Goal: Information Seeking & Learning: Learn about a topic

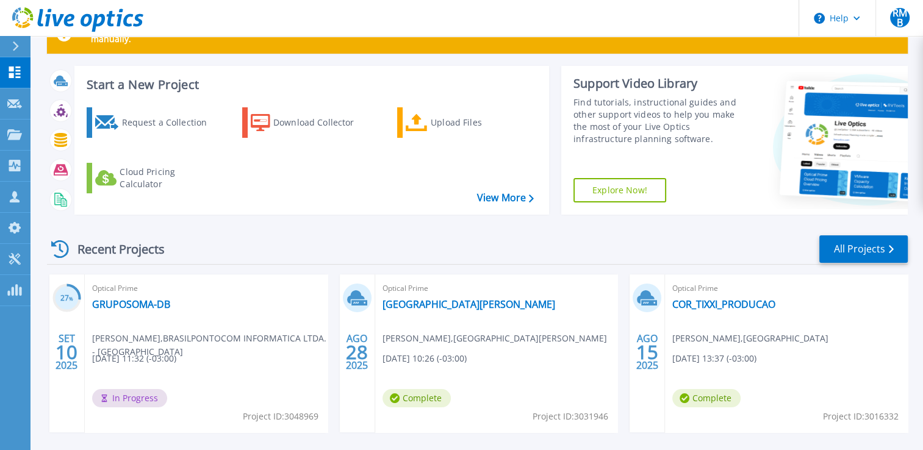
scroll to position [61, 0]
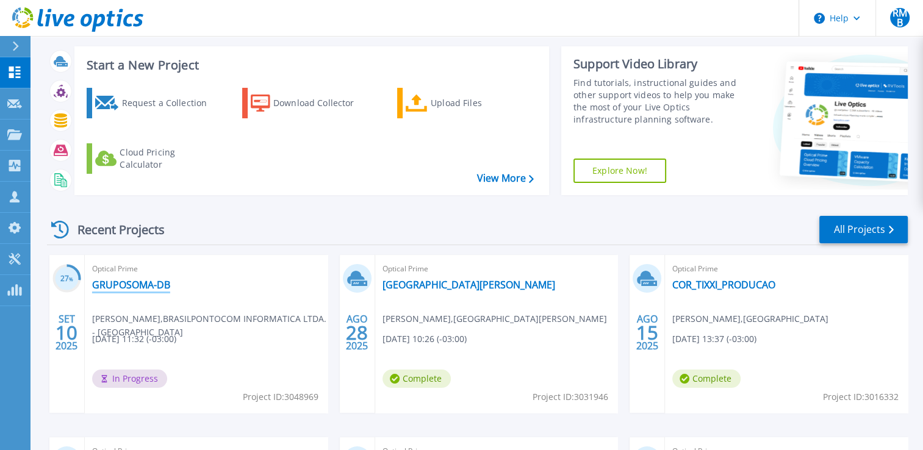
click at [118, 287] on link "GRUPOSOMA-DB" at bounding box center [131, 285] width 78 height 12
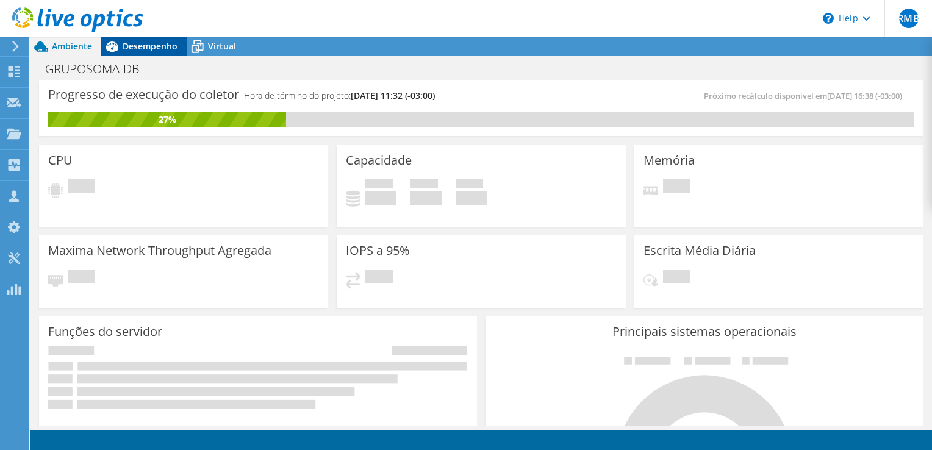
click at [144, 50] on span "Desempenho" at bounding box center [150, 46] width 55 height 12
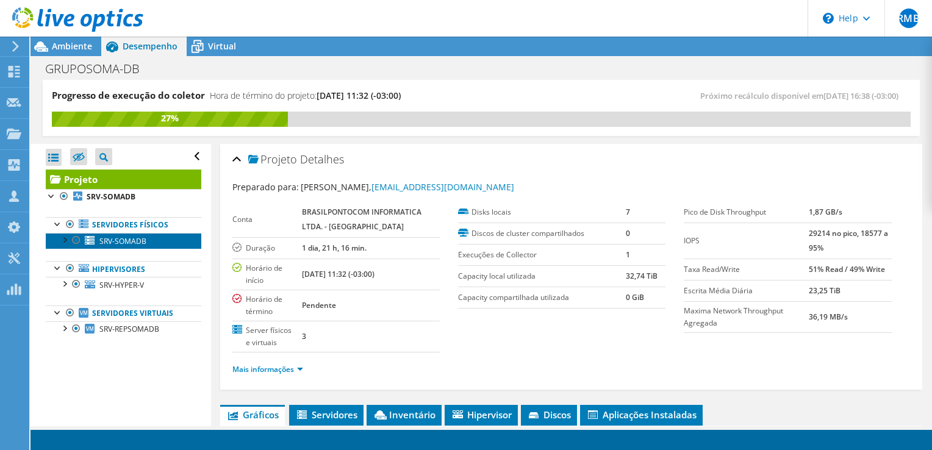
click at [132, 243] on span "SRV-SOMADB" at bounding box center [122, 241] width 47 height 10
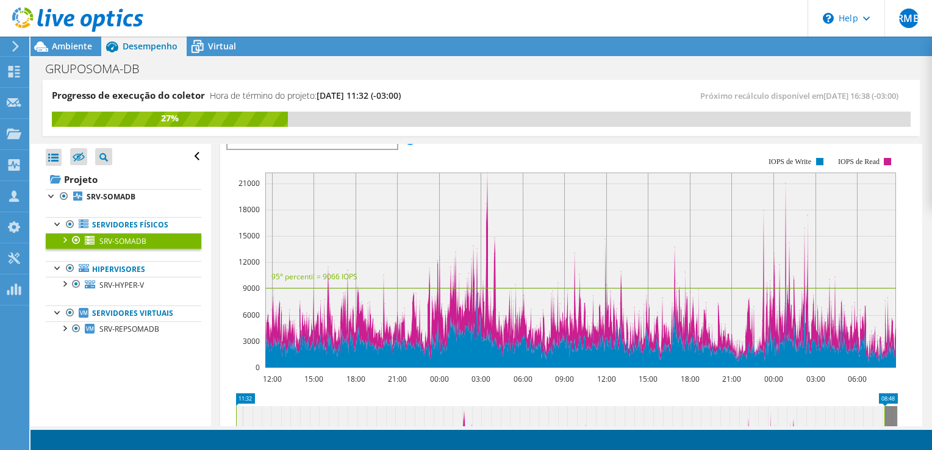
scroll to position [122, 0]
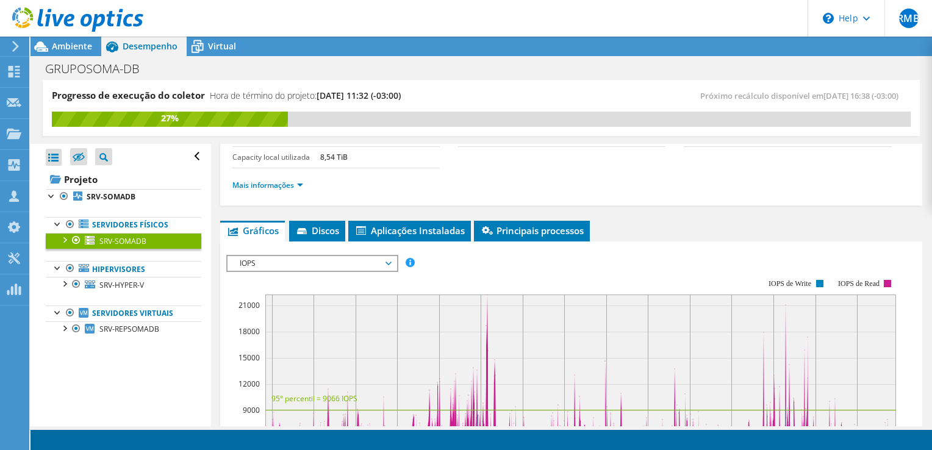
click at [295, 259] on span "IOPS" at bounding box center [312, 263] width 157 height 15
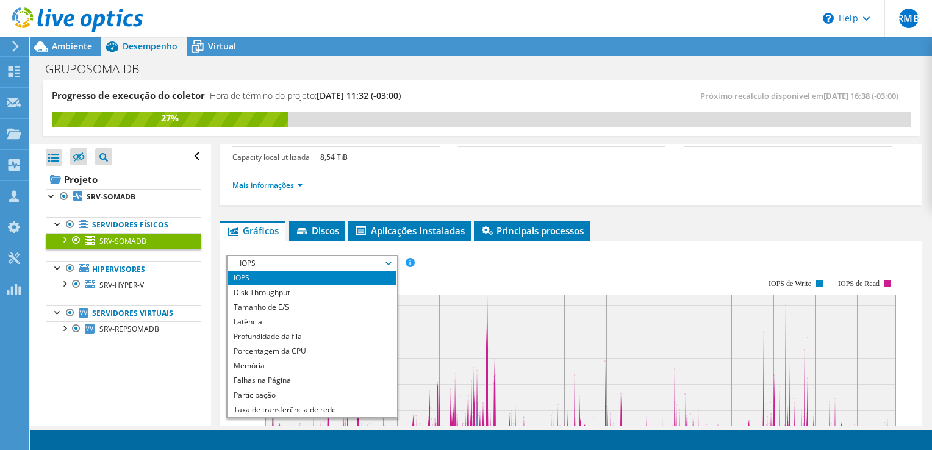
scroll to position [183, 0]
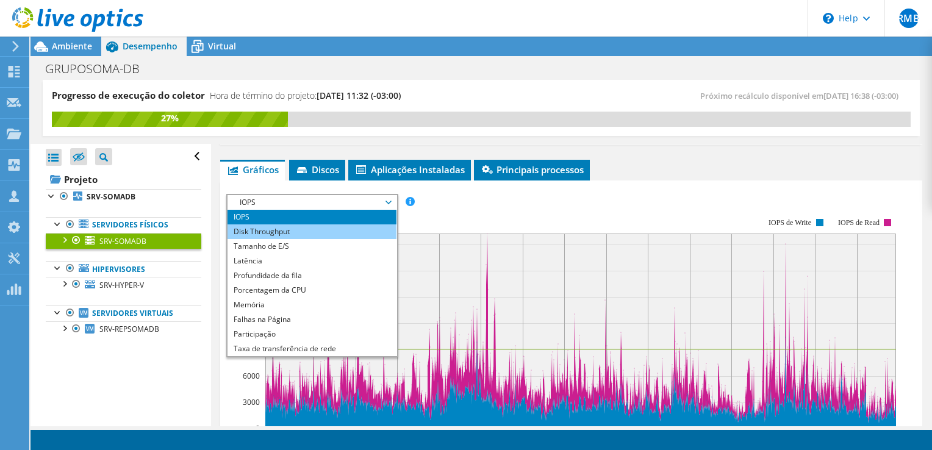
click at [271, 229] on li "Disk Throughput" at bounding box center [312, 232] width 169 height 15
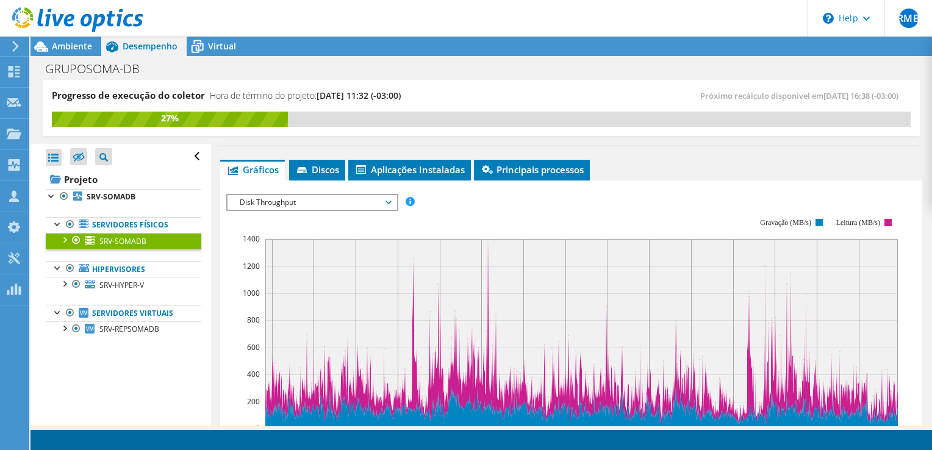
click at [310, 197] on span "Disk Throughput" at bounding box center [312, 202] width 157 height 15
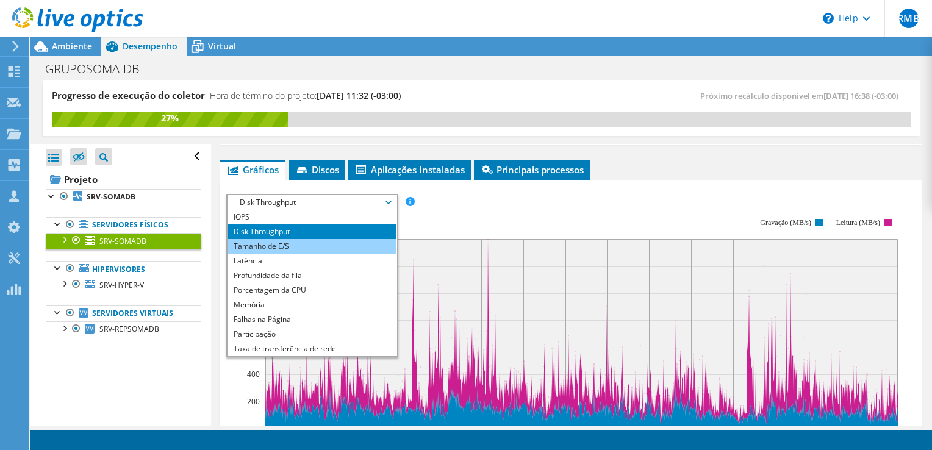
click at [281, 246] on li "Tamanho de E/S" at bounding box center [312, 246] width 169 height 15
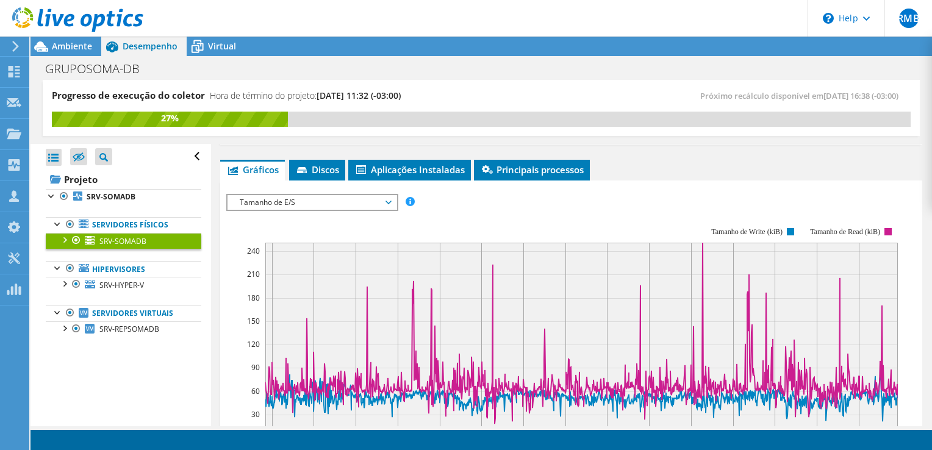
click at [336, 199] on span "Tamanho de E/S" at bounding box center [312, 202] width 157 height 15
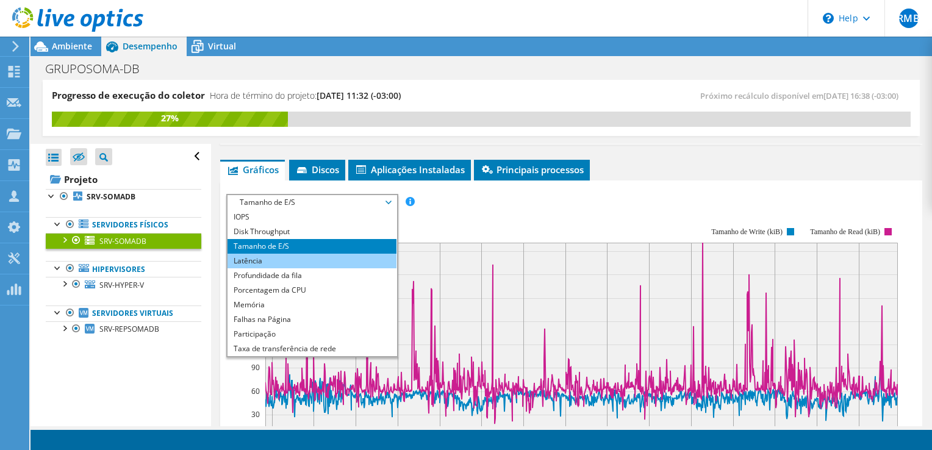
click at [255, 256] on li "Latência" at bounding box center [312, 261] width 169 height 15
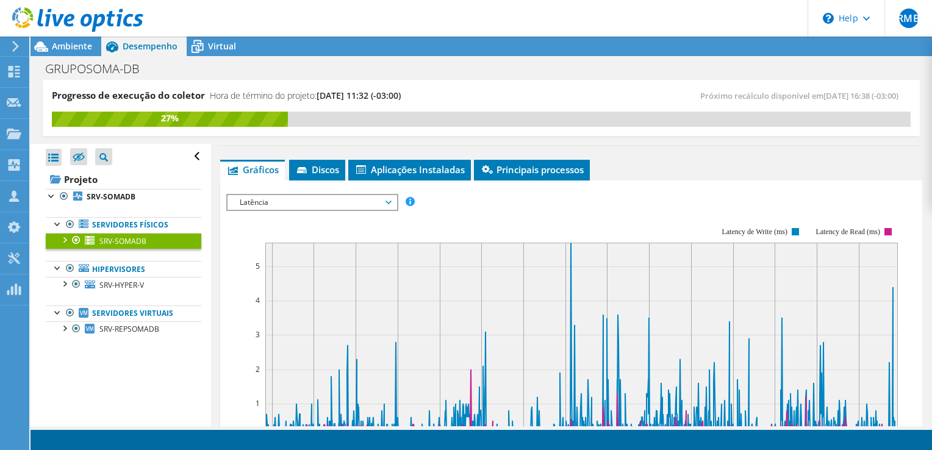
click at [323, 197] on span "Latência" at bounding box center [312, 202] width 157 height 15
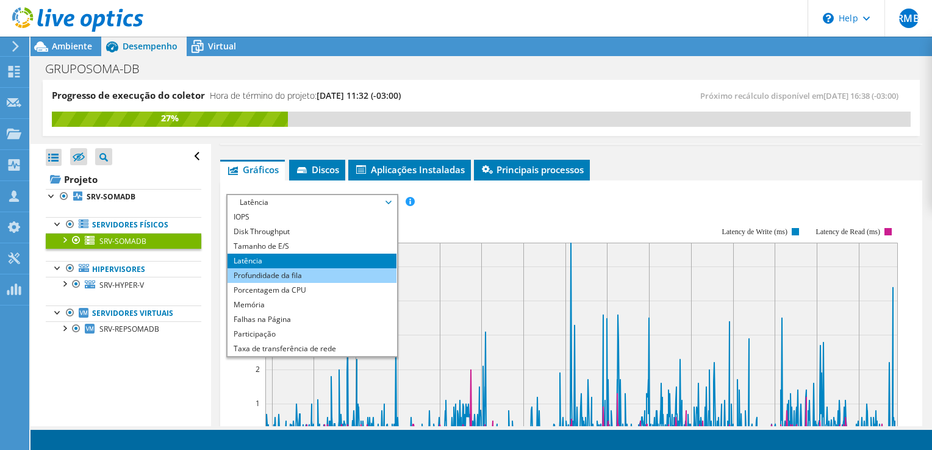
click at [278, 273] on li "Profundidade da fila" at bounding box center [312, 275] width 169 height 15
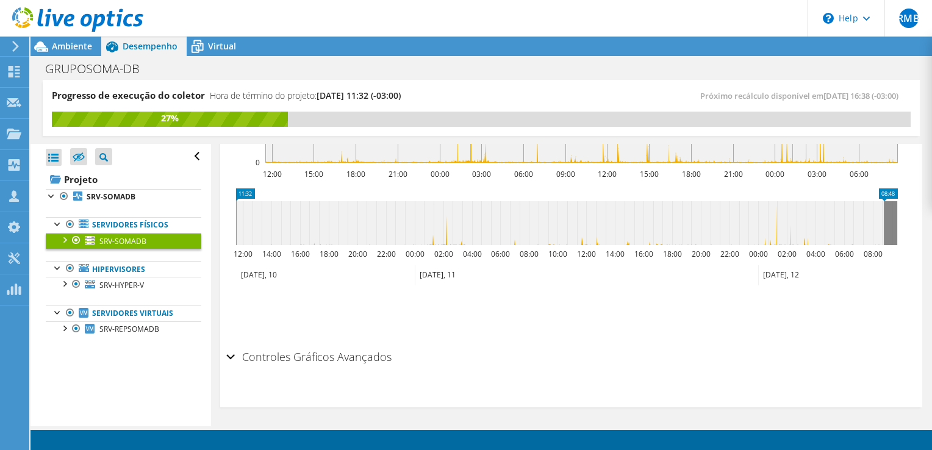
scroll to position [336, 0]
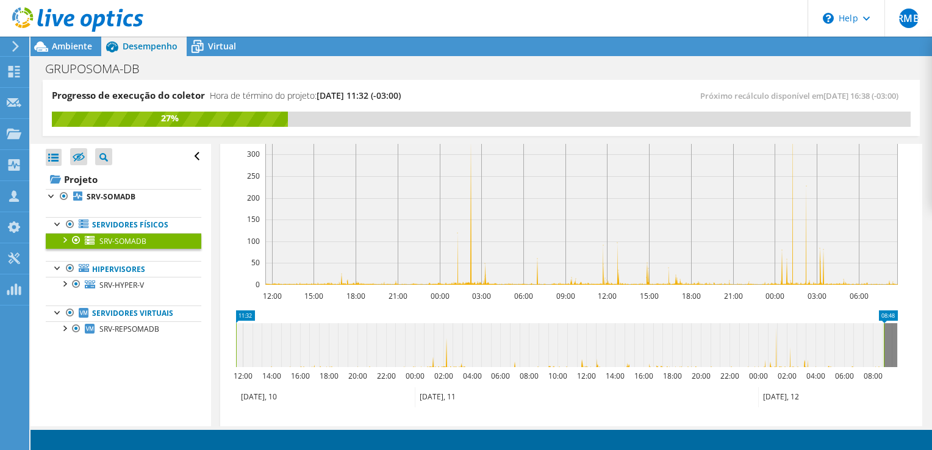
click at [471, 264] on rect at bounding box center [581, 187] width 633 height 195
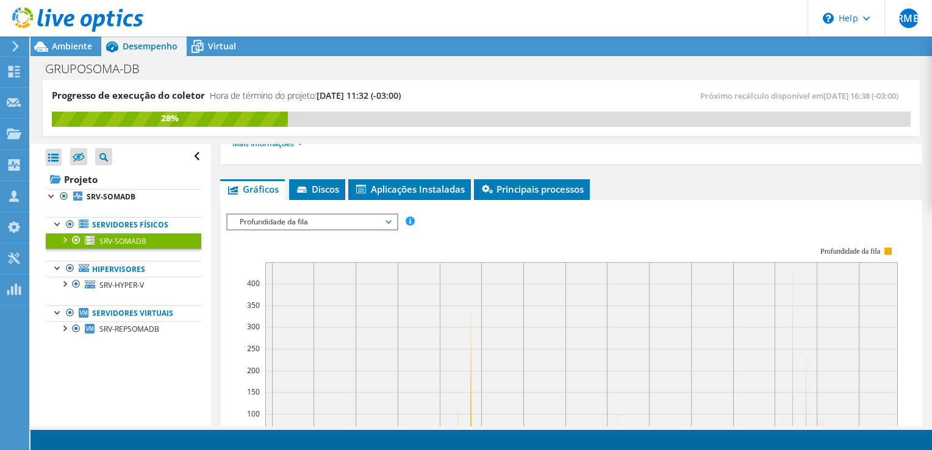
scroll to position [153, 0]
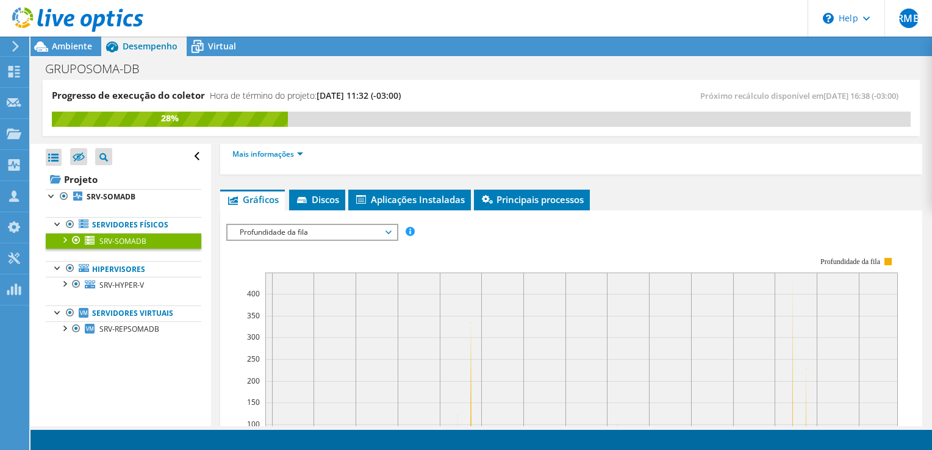
click at [334, 229] on span "Profundidade da fila" at bounding box center [312, 232] width 157 height 15
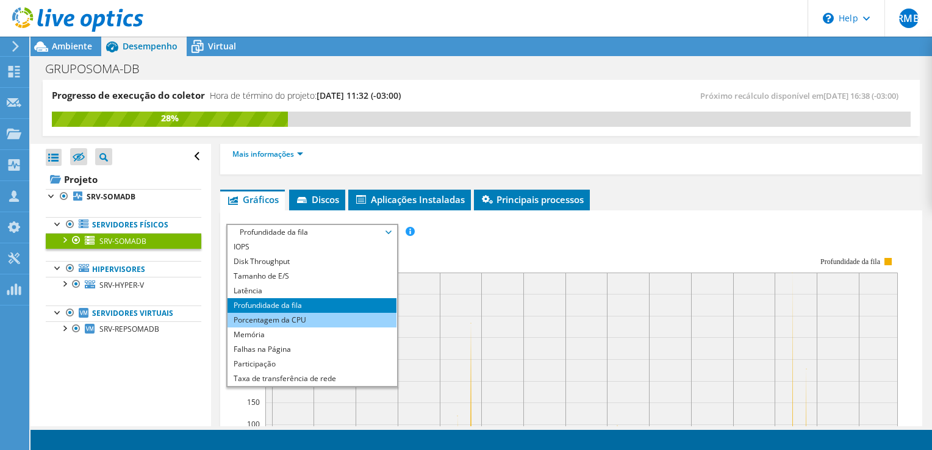
click at [294, 317] on li "Porcentagem da CPU" at bounding box center [312, 320] width 169 height 15
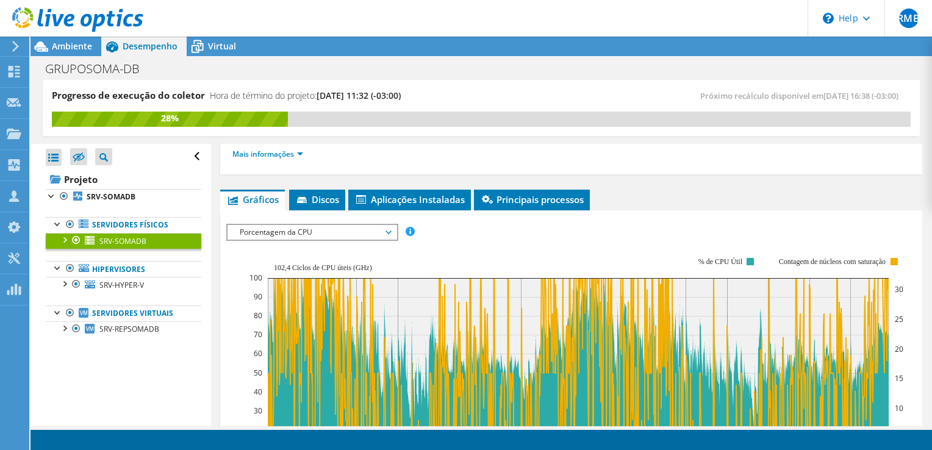
click at [337, 226] on span "Porcentagem da CPU" at bounding box center [312, 232] width 157 height 15
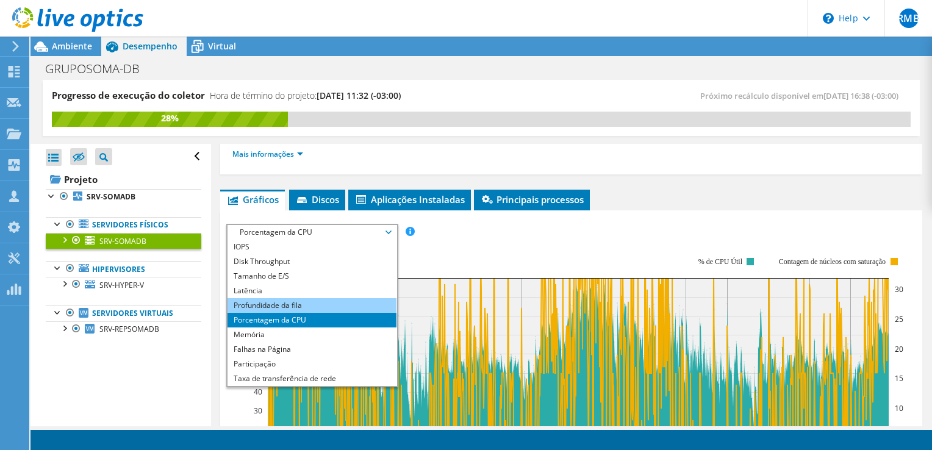
click at [293, 301] on li "Profundidade da fila" at bounding box center [312, 305] width 169 height 15
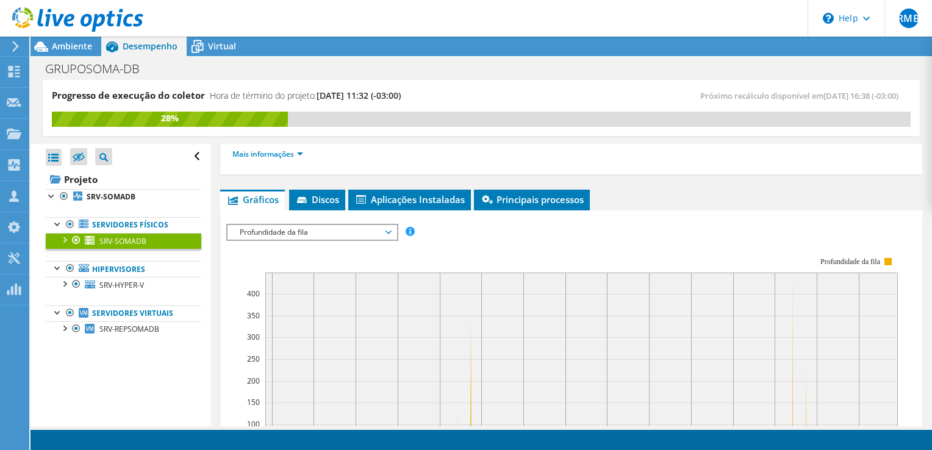
scroll to position [275, 0]
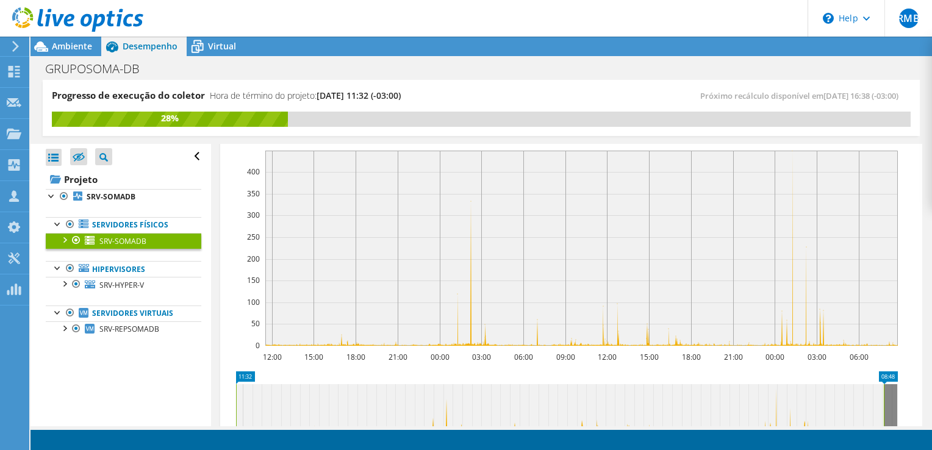
click at [473, 256] on rect at bounding box center [581, 248] width 633 height 195
click at [473, 286] on rect at bounding box center [581, 248] width 633 height 195
click at [461, 287] on rect at bounding box center [581, 248] width 633 height 195
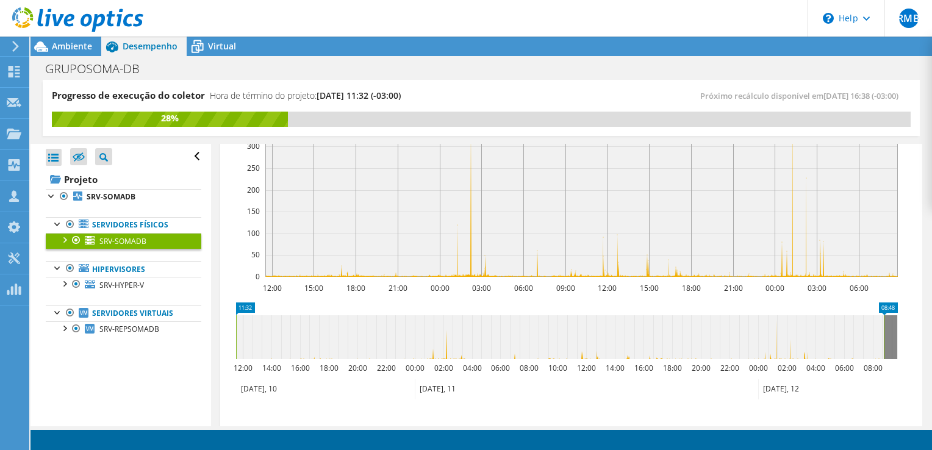
scroll to position [214, 0]
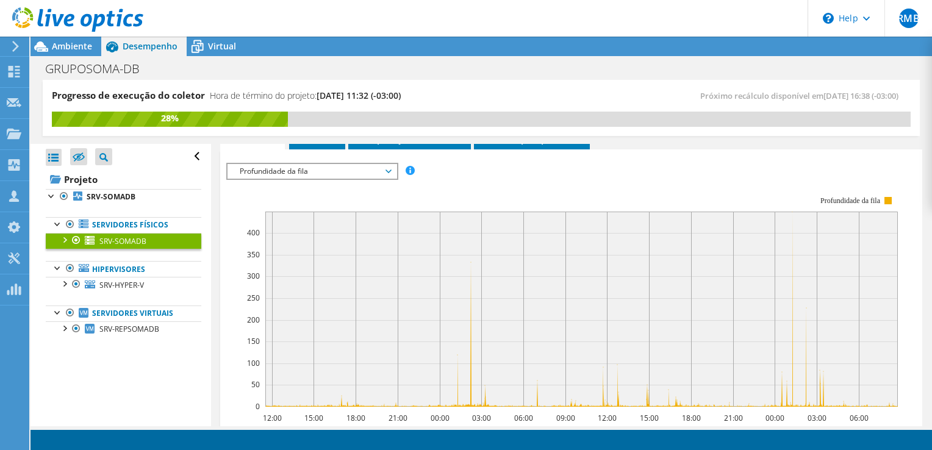
click at [320, 165] on span "Profundidade da fila" at bounding box center [312, 171] width 157 height 15
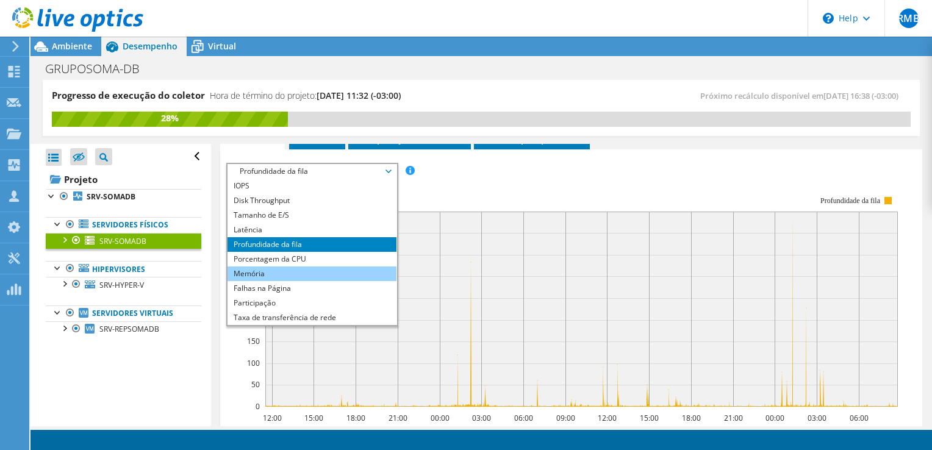
click at [270, 271] on li "Memória" at bounding box center [312, 274] width 169 height 15
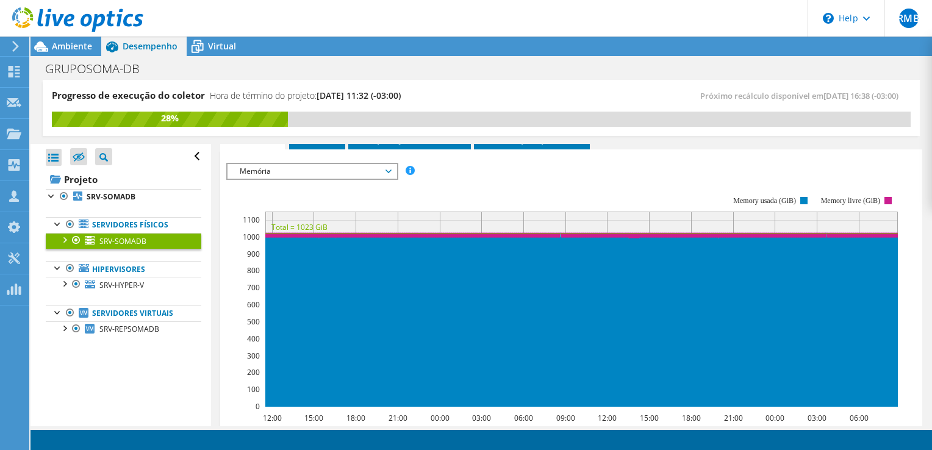
click at [364, 165] on span "Memória" at bounding box center [312, 171] width 157 height 15
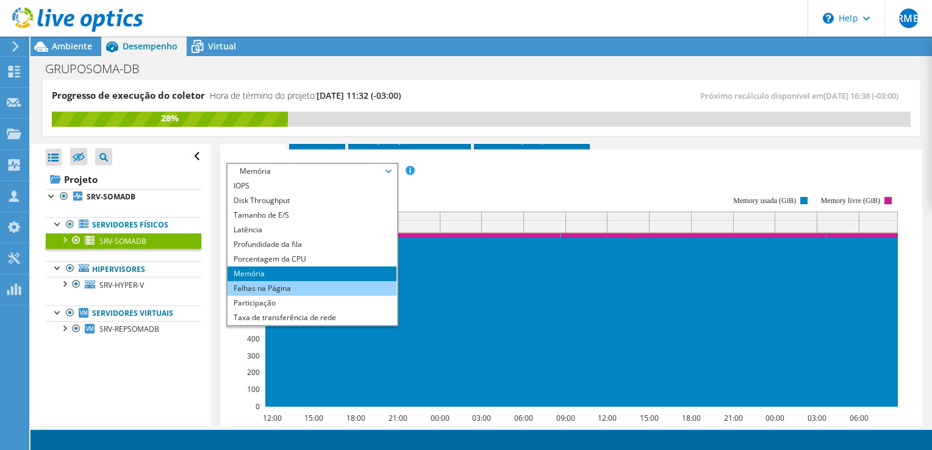
click at [294, 287] on li "Falhas na Página" at bounding box center [312, 288] width 169 height 15
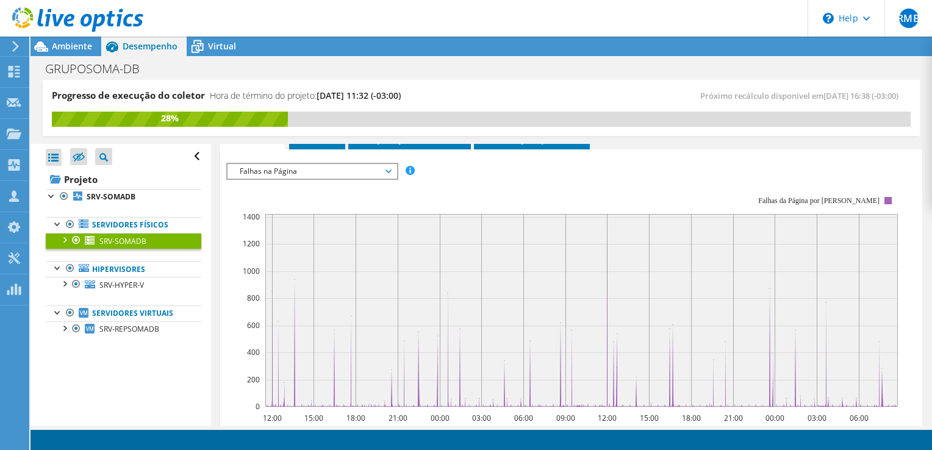
click at [342, 164] on span "Falhas na Página" at bounding box center [312, 171] width 157 height 15
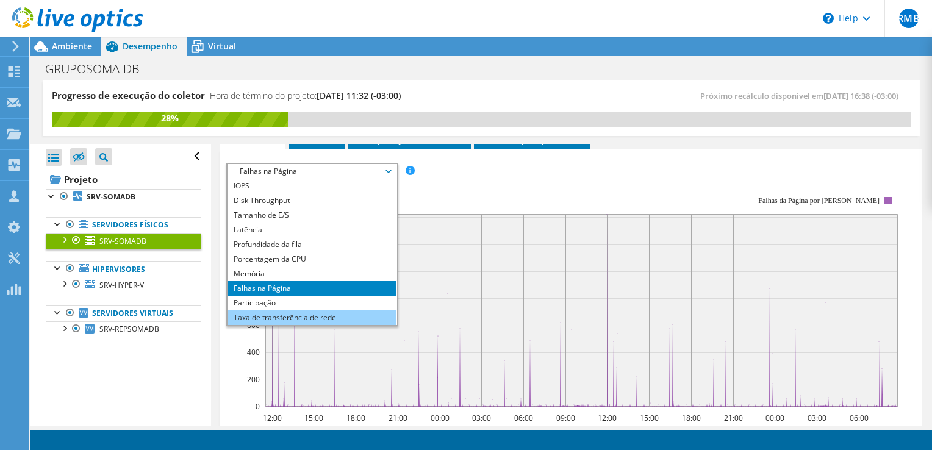
click at [321, 315] on li "Taxa de transferência de rede" at bounding box center [312, 318] width 169 height 15
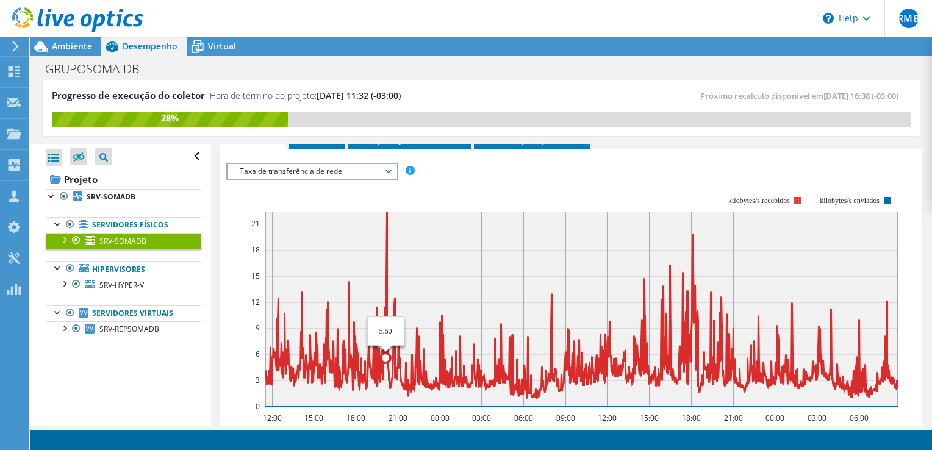
click at [386, 218] on icon at bounding box center [587, 305] width 645 height 187
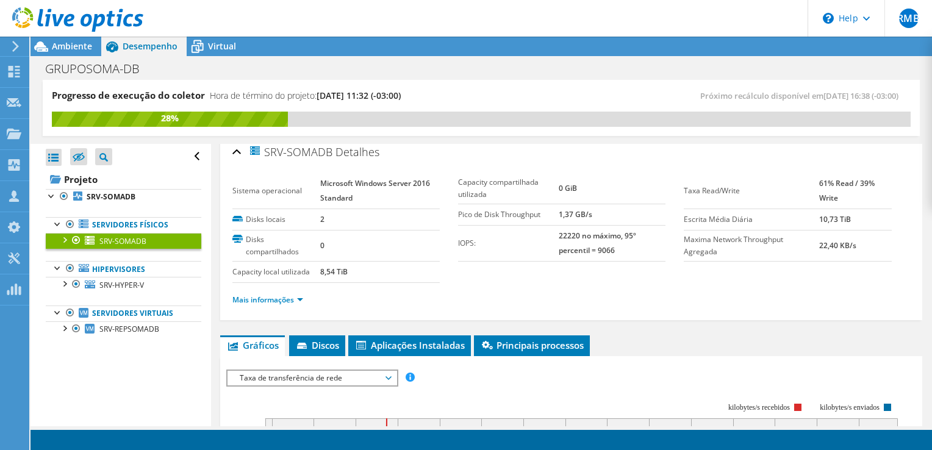
scroll to position [0, 0]
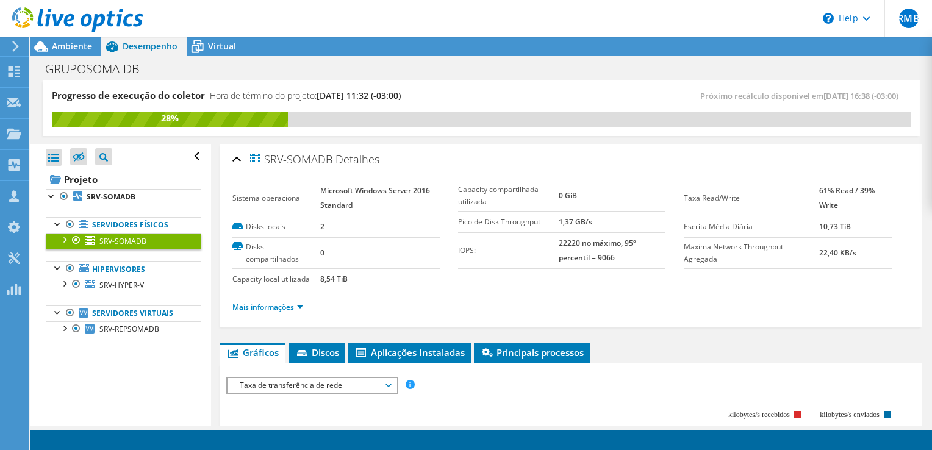
click at [271, 301] on li "Mais informações" at bounding box center [271, 307] width 78 height 13
click at [272, 304] on link "Mais informações" at bounding box center [267, 307] width 71 height 10
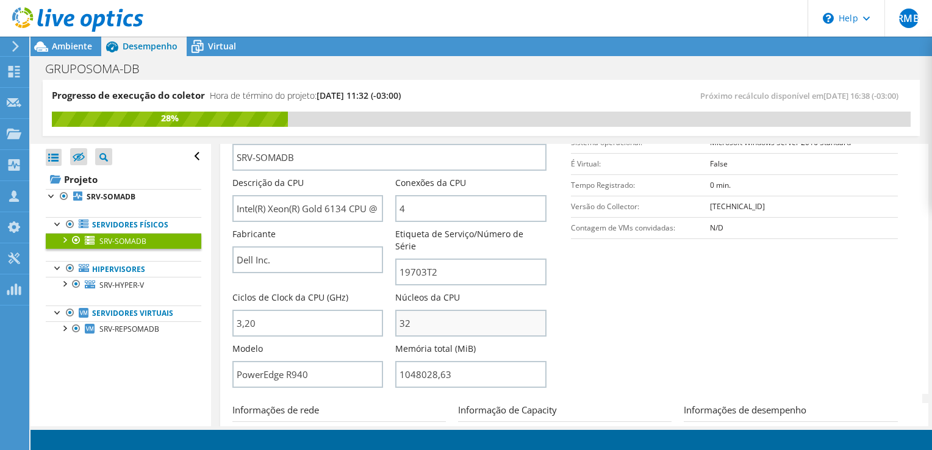
scroll to position [244, 0]
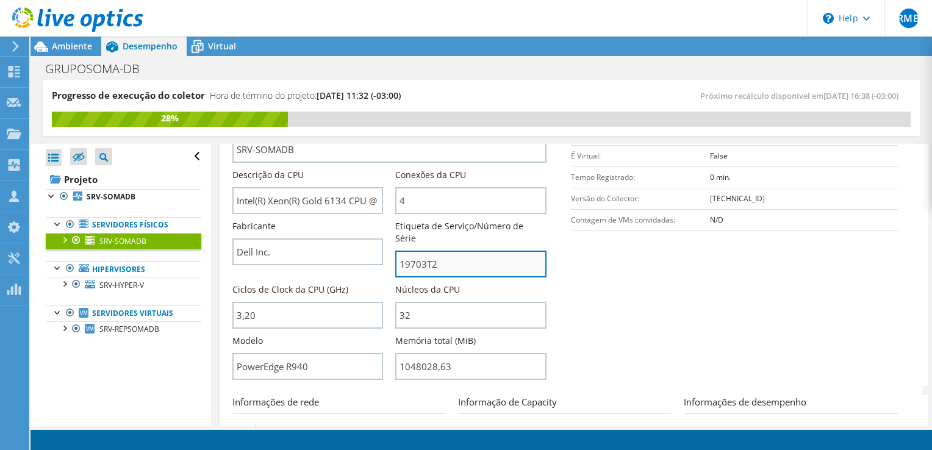
click at [417, 251] on input "19703T2" at bounding box center [470, 264] width 151 height 27
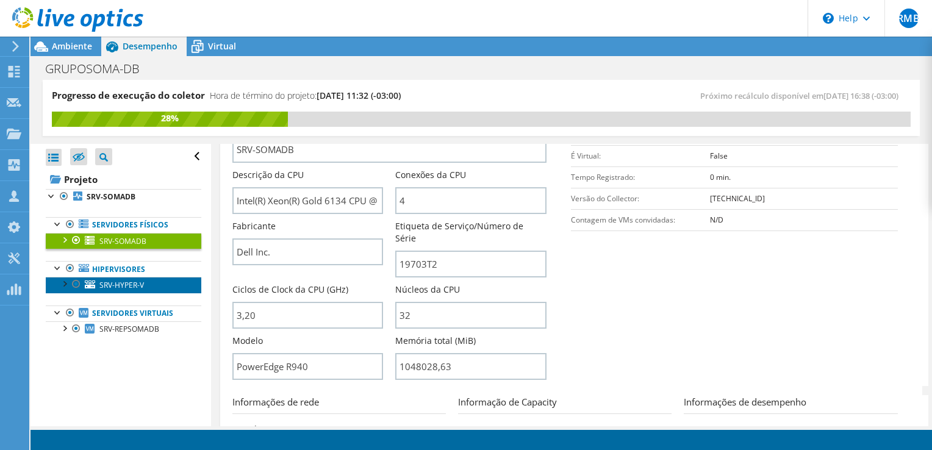
click at [124, 282] on span "SRV-HYPER-V" at bounding box center [121, 285] width 45 height 10
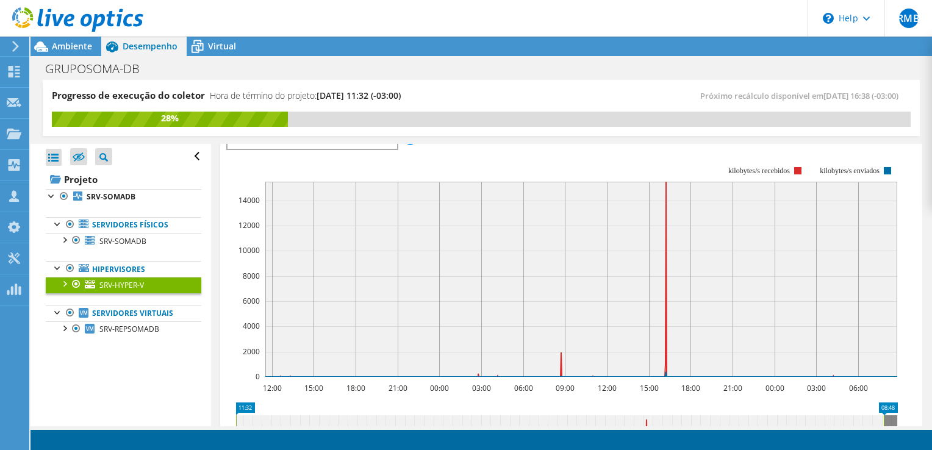
scroll to position [122, 0]
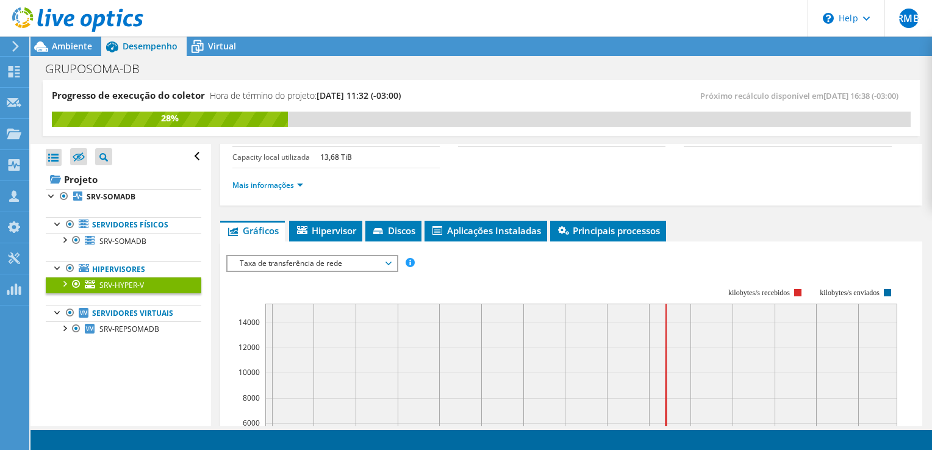
click at [339, 256] on span "Taxa de transferência de rede" at bounding box center [312, 263] width 157 height 15
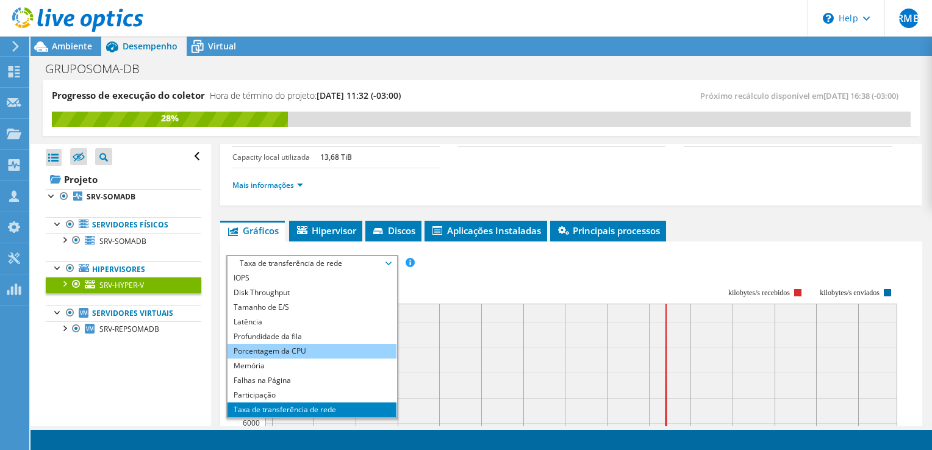
click at [298, 350] on li "Porcentagem da CPU" at bounding box center [312, 351] width 169 height 15
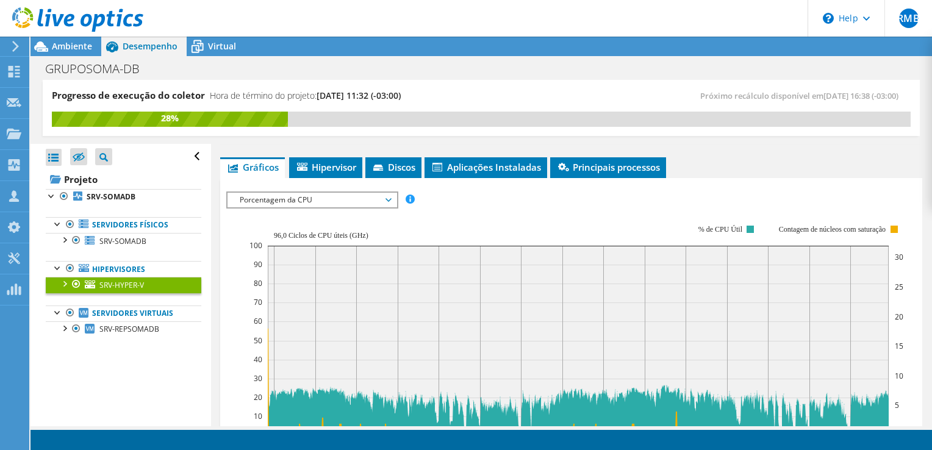
scroll to position [183, 0]
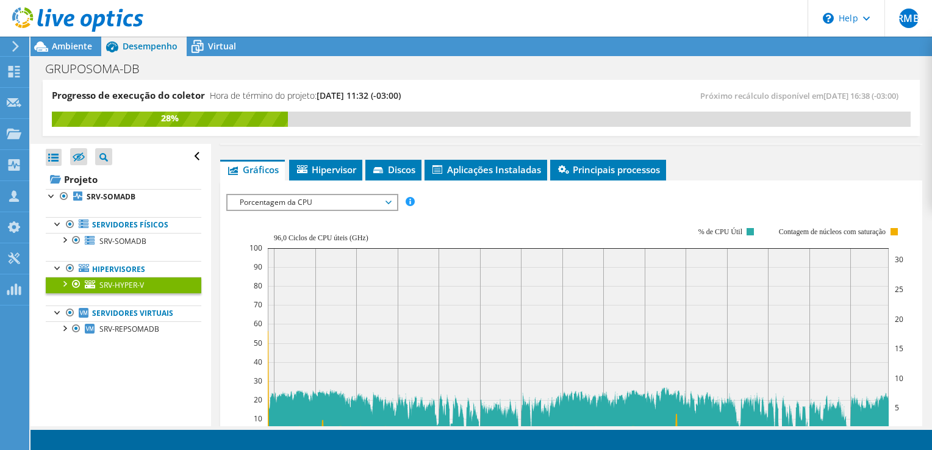
click at [334, 196] on span "Porcentagem da CPU" at bounding box center [312, 202] width 157 height 15
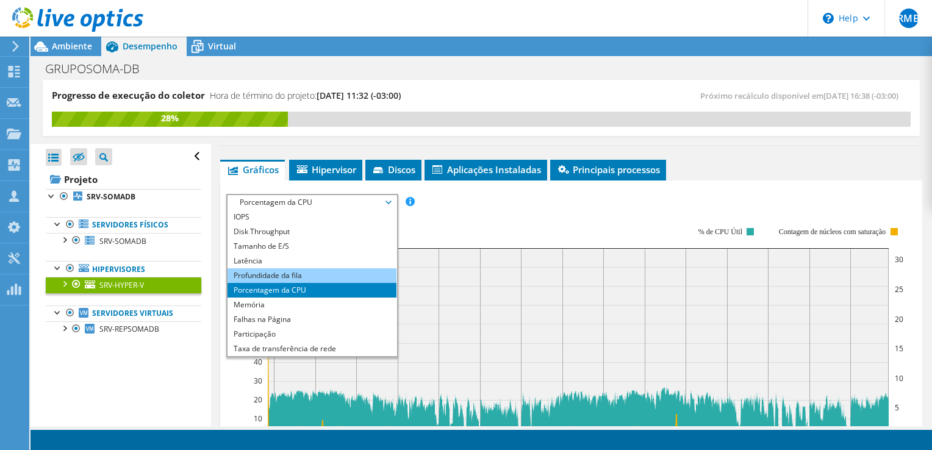
click at [284, 272] on li "Profundidade da fila" at bounding box center [312, 275] width 169 height 15
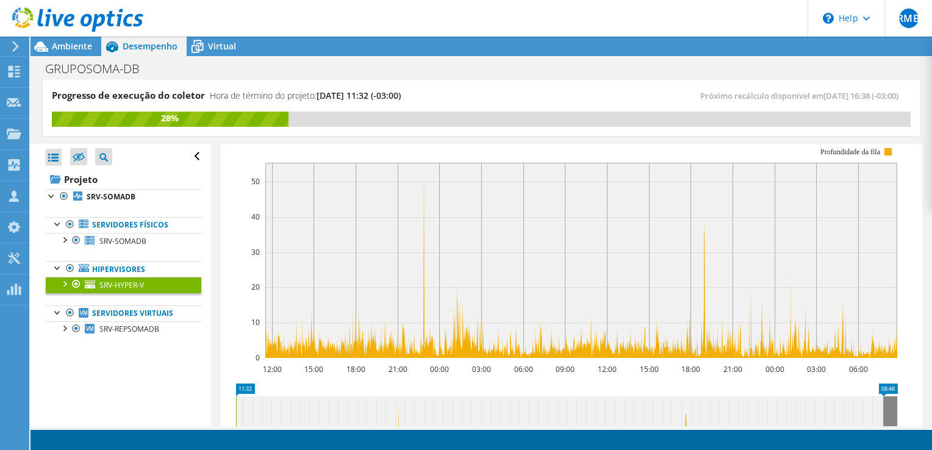
scroll to position [244, 0]
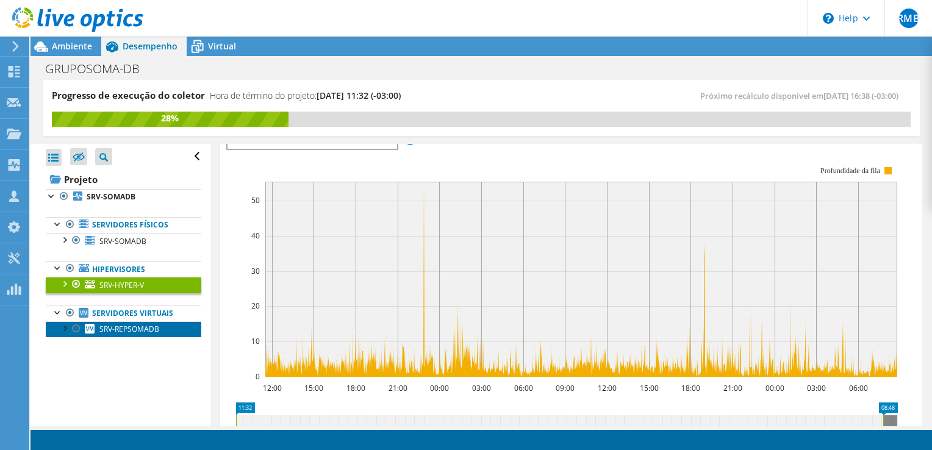
click at [139, 325] on span "SRV-REPSOMADB" at bounding box center [129, 329] width 60 height 10
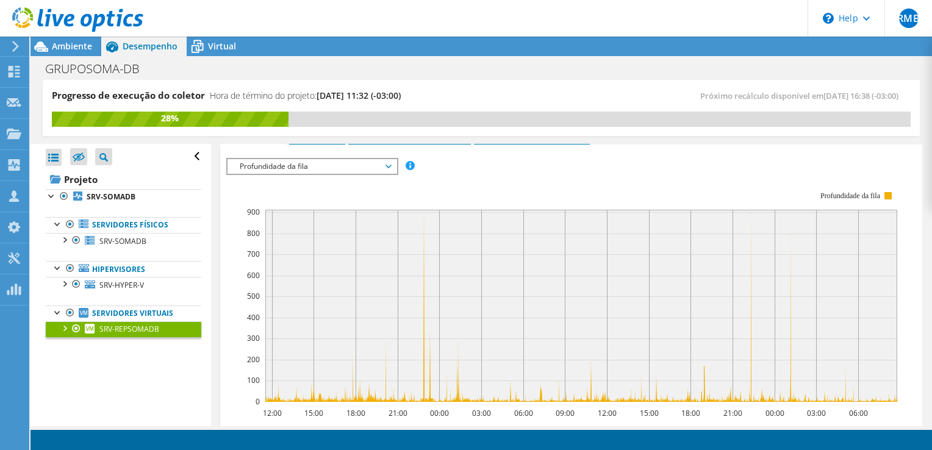
scroll to position [122, 0]
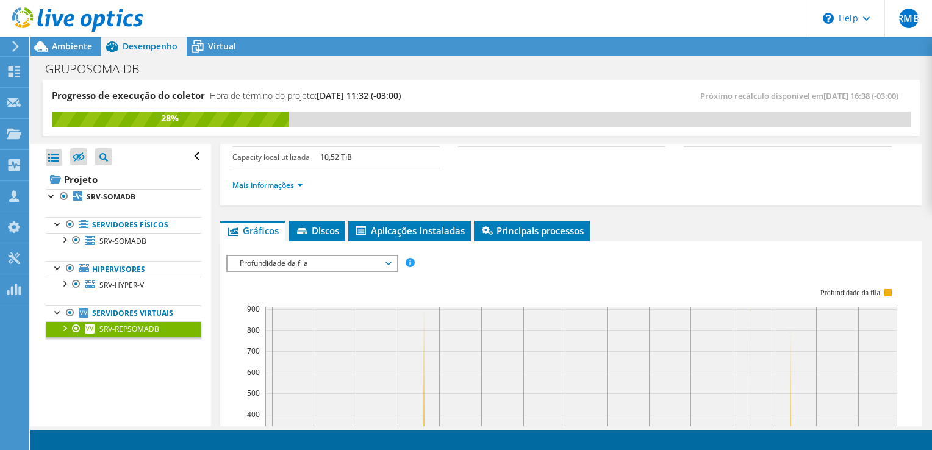
click at [336, 259] on span "Profundidade da fila" at bounding box center [312, 263] width 157 height 15
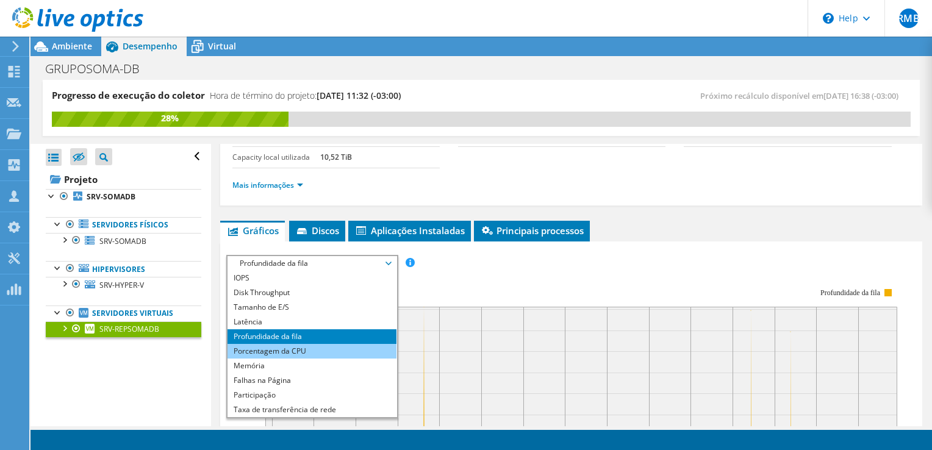
click at [293, 347] on li "Porcentagem da CPU" at bounding box center [312, 351] width 169 height 15
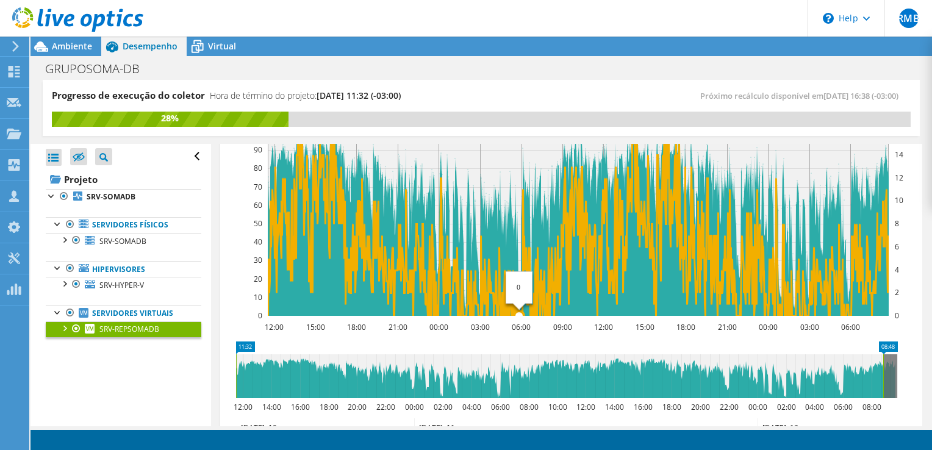
scroll to position [0, 0]
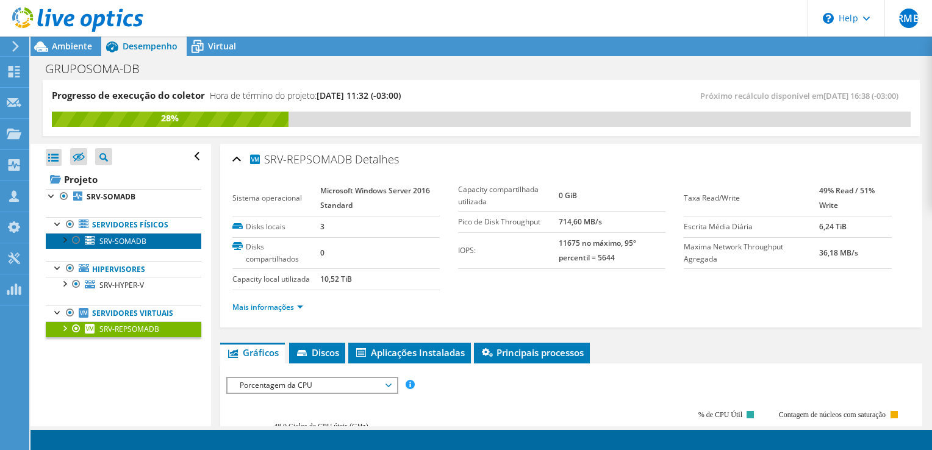
click at [120, 239] on span "SRV-SOMADB" at bounding box center [122, 241] width 47 height 10
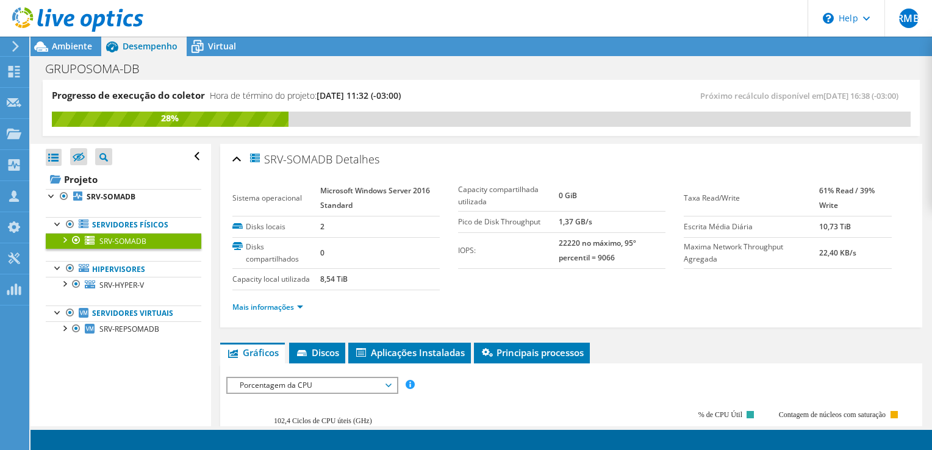
click at [117, 239] on span "SRV-SOMADB" at bounding box center [122, 241] width 47 height 10
click at [249, 304] on link "Mais informações" at bounding box center [267, 307] width 71 height 10
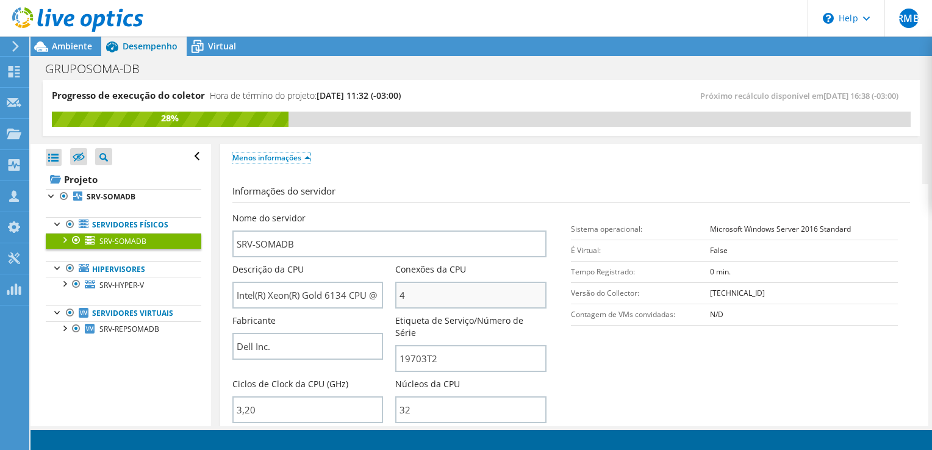
scroll to position [183, 0]
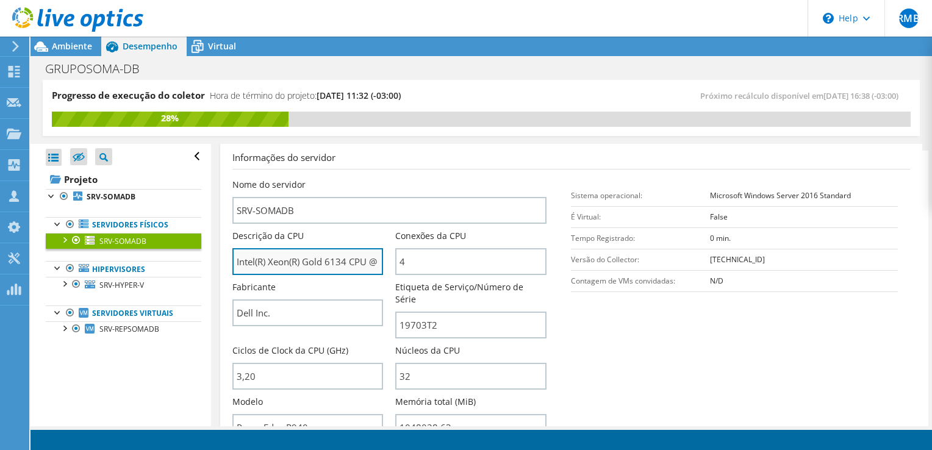
click at [343, 259] on input "Intel(R) Xeon(R) Gold 6134 CPU @ 3.20GHz" at bounding box center [307, 261] width 151 height 27
click at [337, 257] on input "Intel(R) Xeon(R) Gold 6134 CPU @ 3.20GHz" at bounding box center [307, 261] width 151 height 27
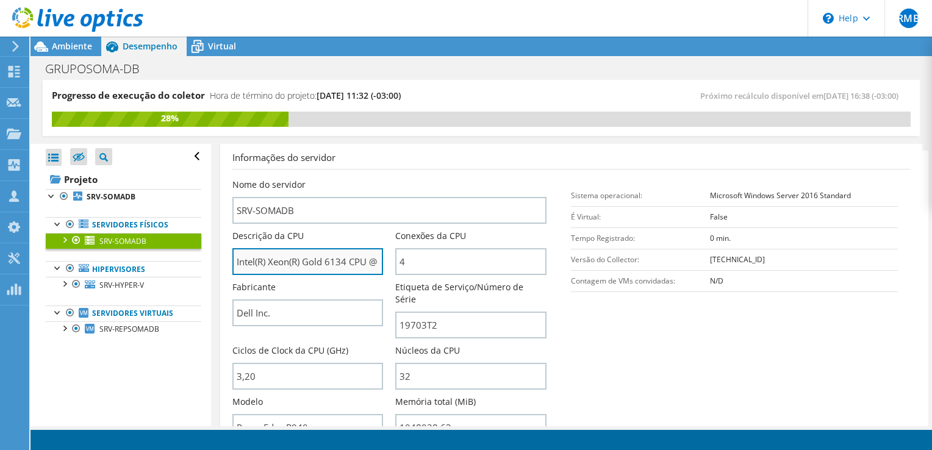
click at [334, 259] on input "Intel(R) Xeon(R) Gold 6134 CPU @ 3.20GHz" at bounding box center [307, 261] width 151 height 27
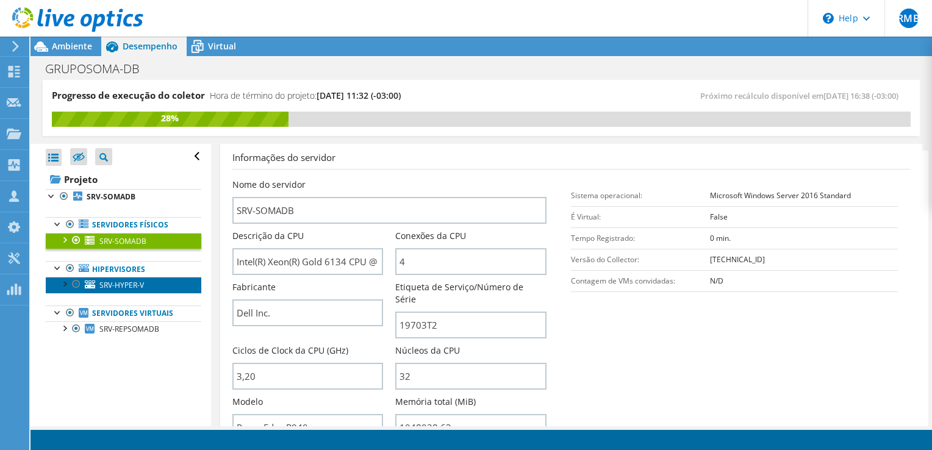
click at [110, 282] on span "SRV-HYPER-V" at bounding box center [121, 285] width 45 height 10
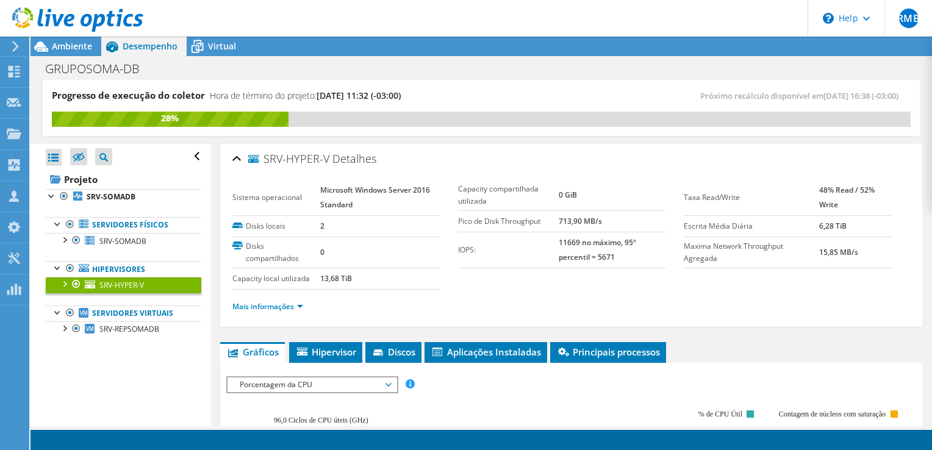
scroll to position [0, 0]
click at [273, 306] on link "Mais informações" at bounding box center [267, 307] width 71 height 10
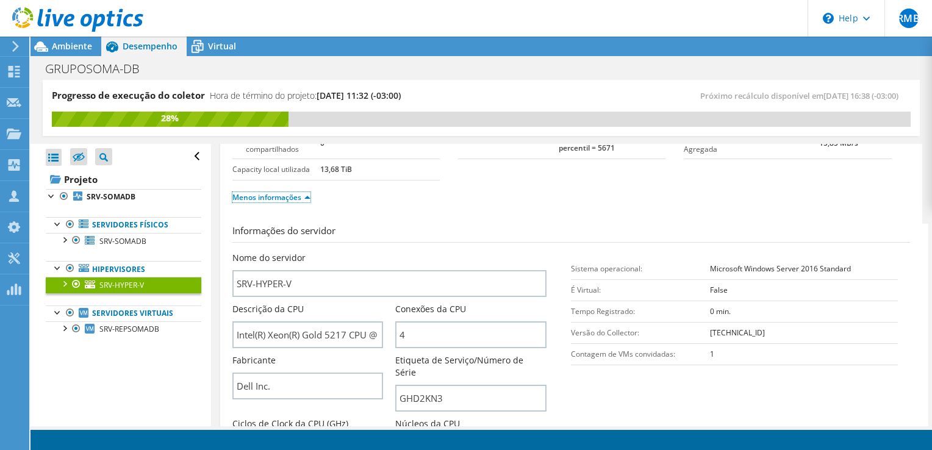
scroll to position [122, 0]
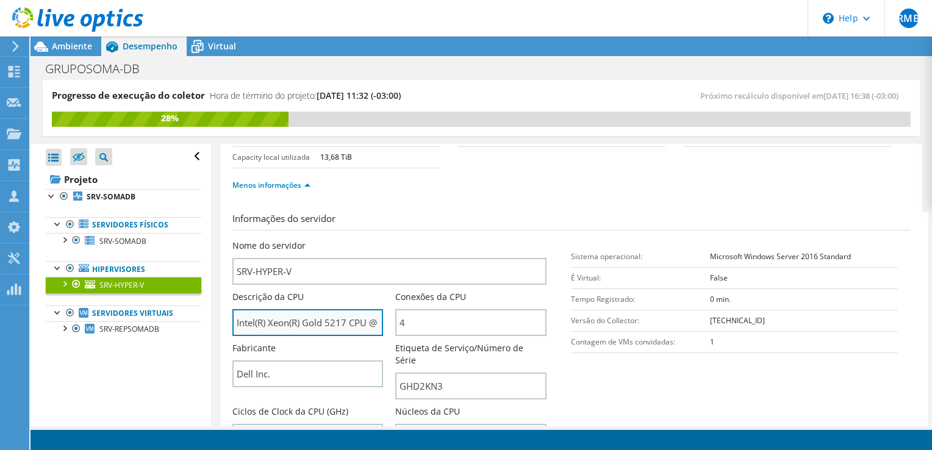
click at [336, 321] on input "Intel(R) Xeon(R) Gold 5217 CPU @ 3.00GHz" at bounding box center [307, 322] width 151 height 27
click at [313, 317] on input "Intel(R) Xeon(R) Gold 5217 CPU @ 3.00GHz" at bounding box center [307, 322] width 151 height 27
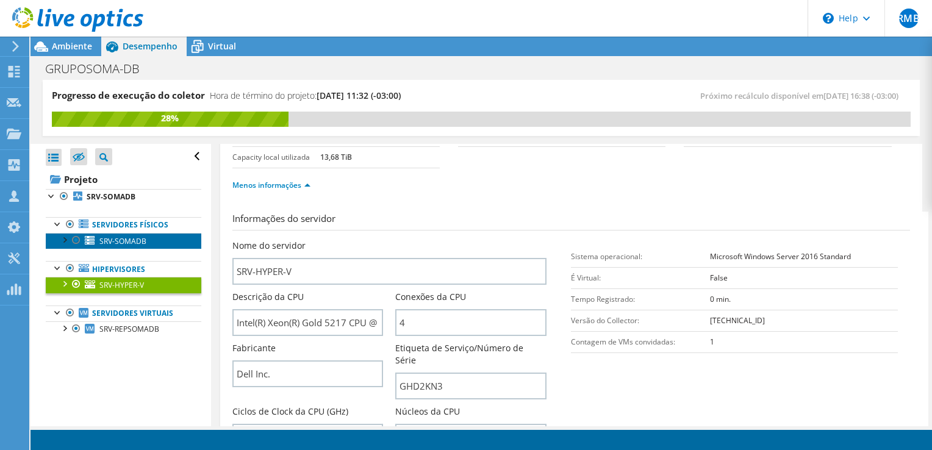
click at [139, 243] on span "SRV-SOMADB" at bounding box center [122, 241] width 47 height 10
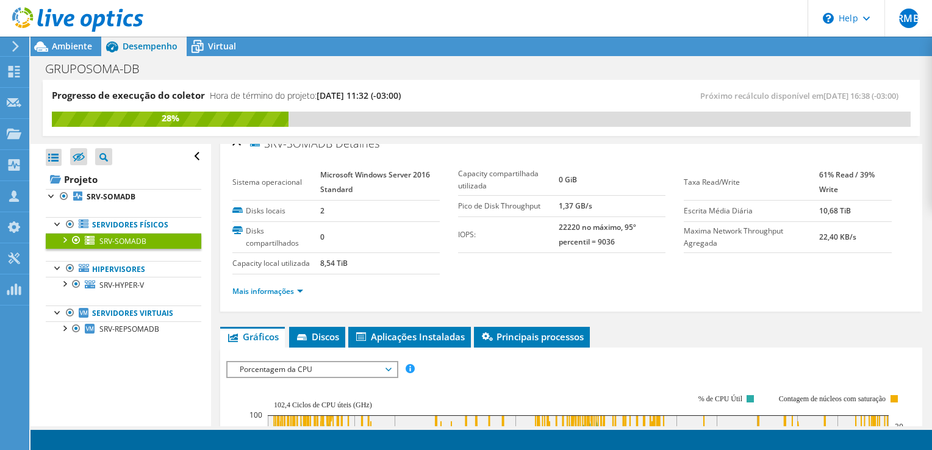
scroll to position [0, 0]
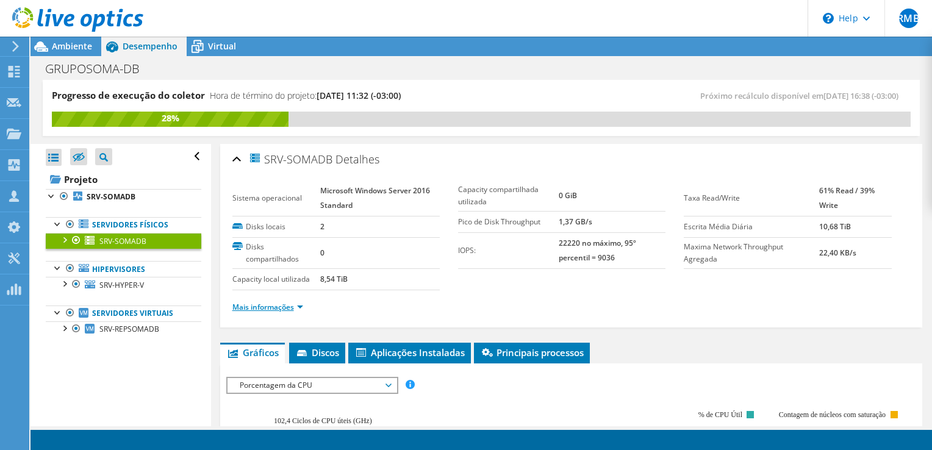
click at [271, 302] on link "Mais informações" at bounding box center [267, 307] width 71 height 10
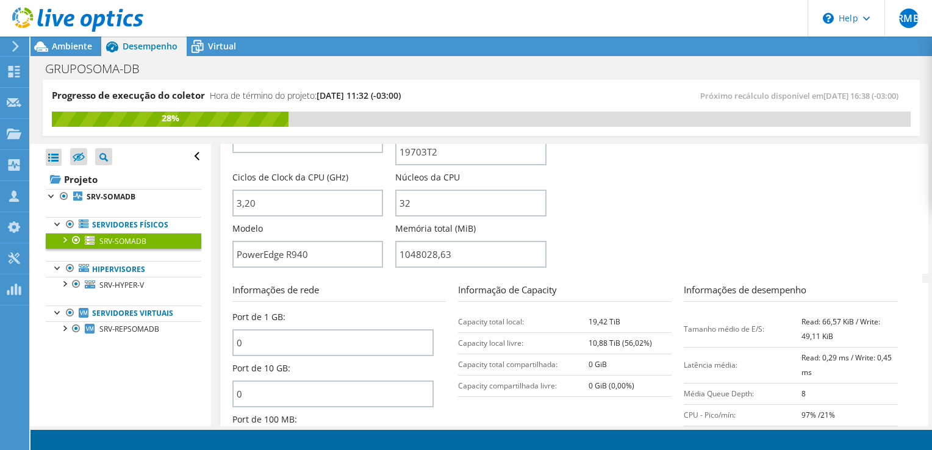
scroll to position [305, 0]
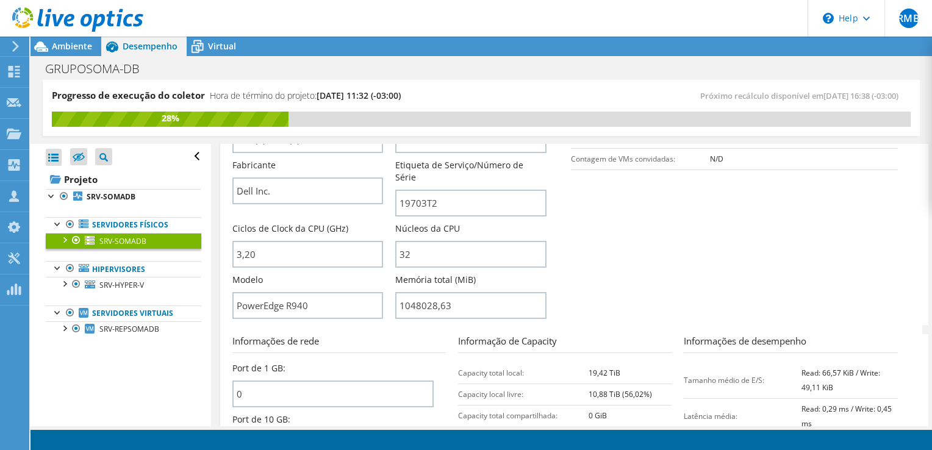
click at [63, 240] on div at bounding box center [64, 239] width 12 height 12
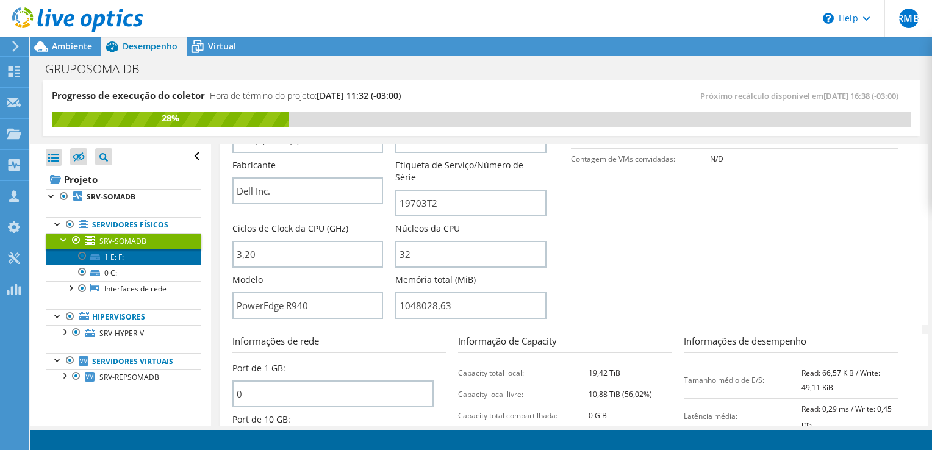
click at [132, 254] on link "1 E: F:" at bounding box center [124, 257] width 156 height 16
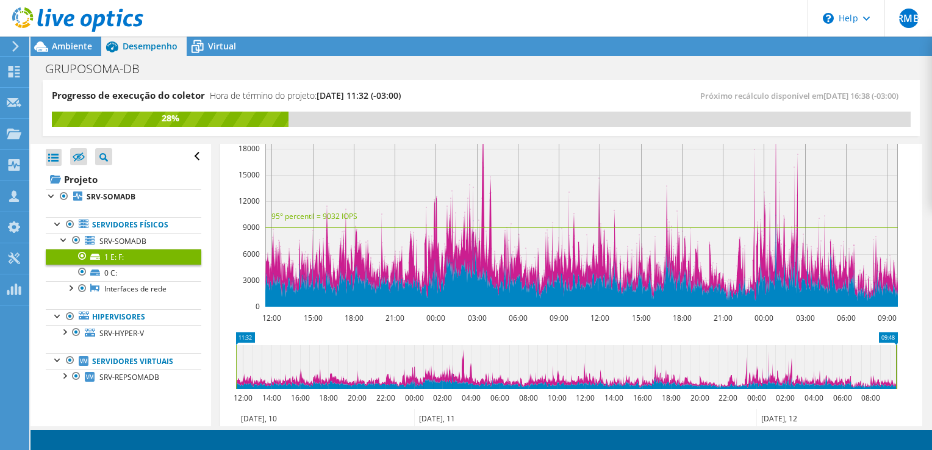
scroll to position [0, 0]
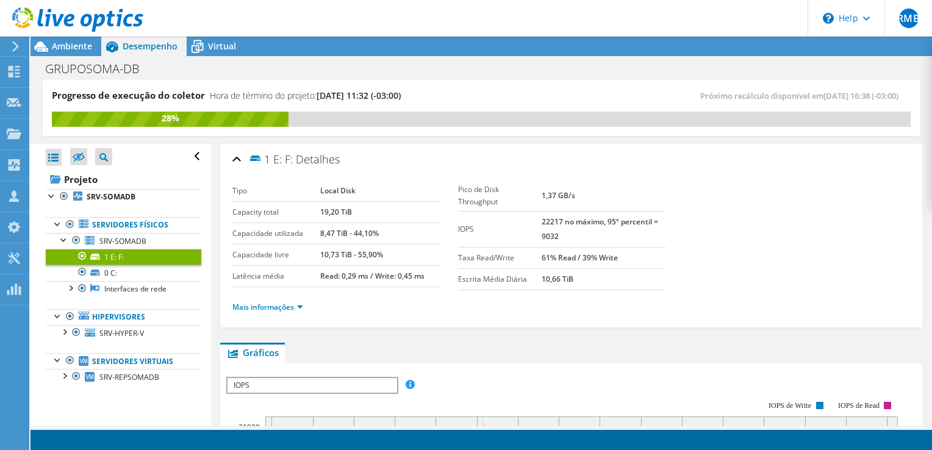
drag, startPoint x: 317, startPoint y: 252, endPoint x: 348, endPoint y: 255, distance: 30.7
click at [348, 255] on tr "Capacidade livre 10,73 TiB - 55,90%" at bounding box center [335, 254] width 207 height 21
click at [348, 255] on b "10,73 TiB - 55,90%" at bounding box center [351, 255] width 63 height 10
click at [323, 256] on b "10,73 TiB - 55,90%" at bounding box center [351, 255] width 63 height 10
click at [60, 329] on div at bounding box center [64, 331] width 12 height 12
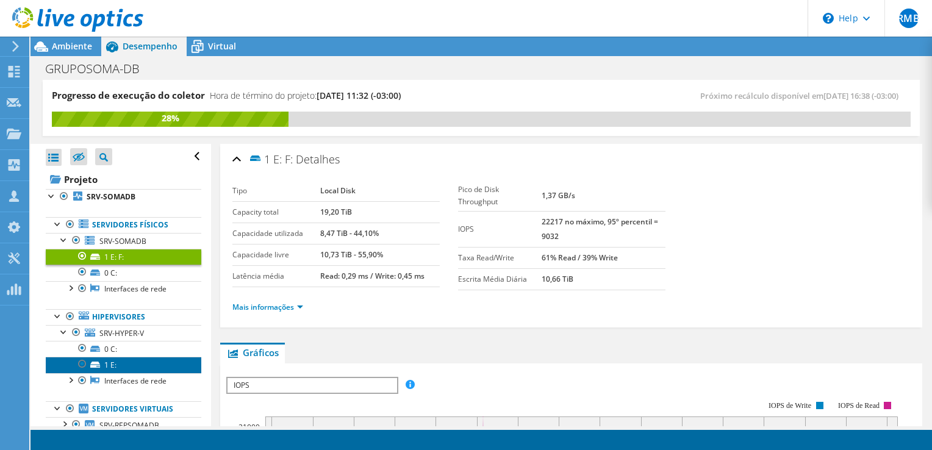
click at [115, 365] on link "1 E:" at bounding box center [124, 365] width 156 height 16
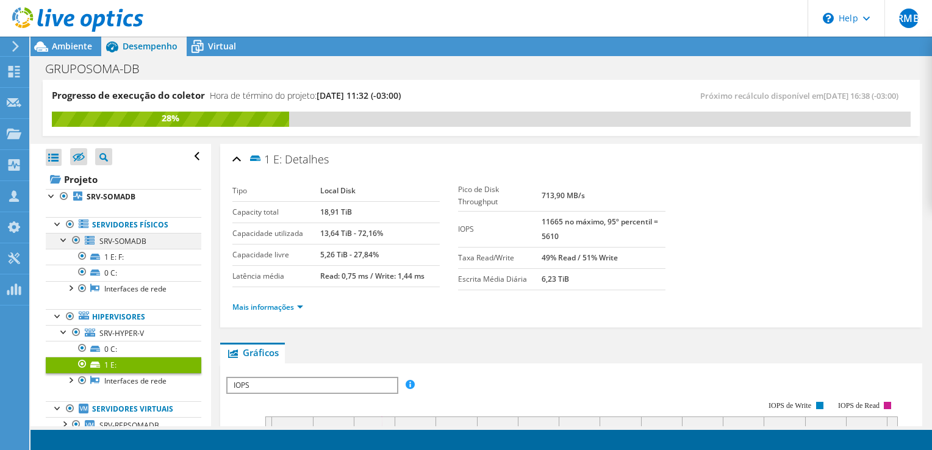
click at [62, 238] on div at bounding box center [64, 239] width 12 height 12
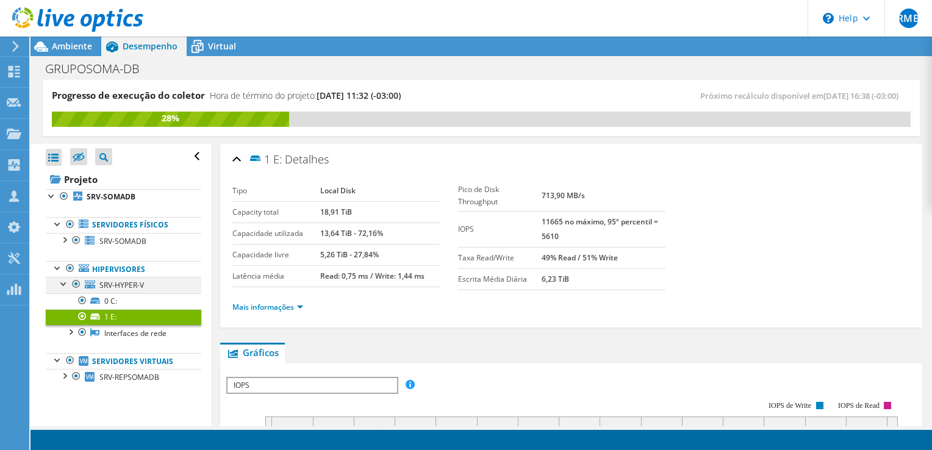
click at [62, 282] on div at bounding box center [64, 283] width 12 height 12
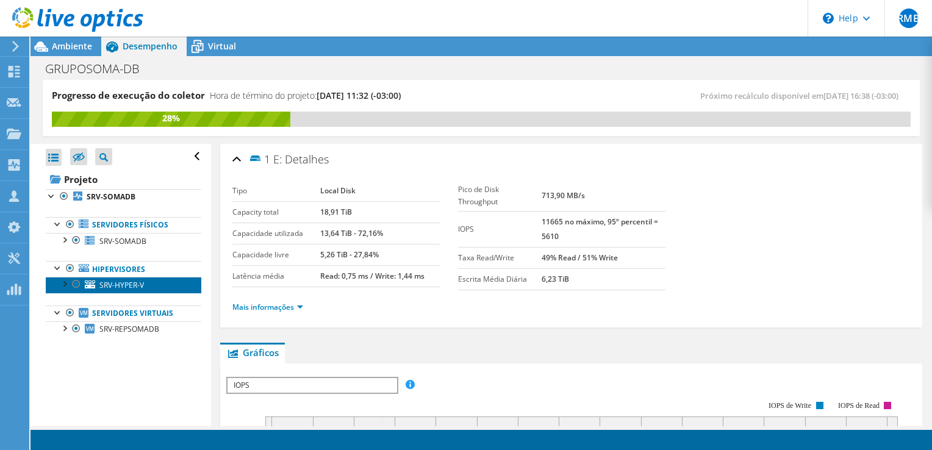
click at [148, 283] on link "SRV-HYPER-V" at bounding box center [124, 285] width 156 height 16
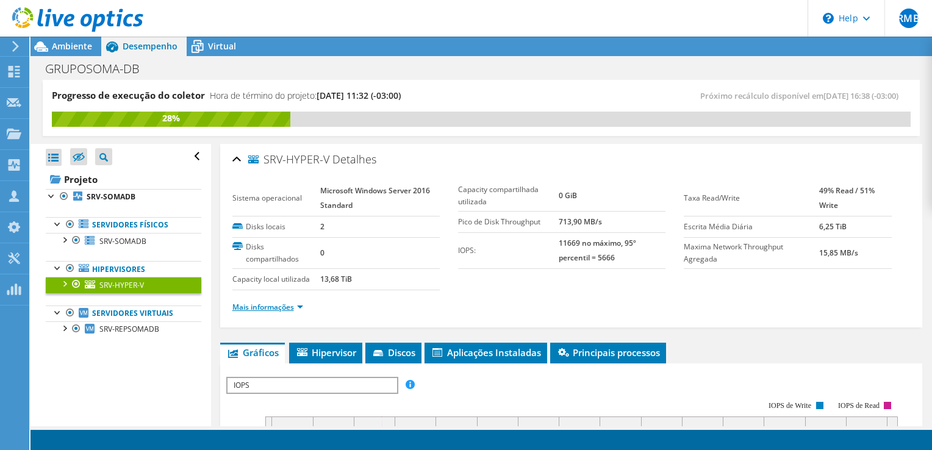
click at [253, 304] on link "Mais informações" at bounding box center [267, 307] width 71 height 10
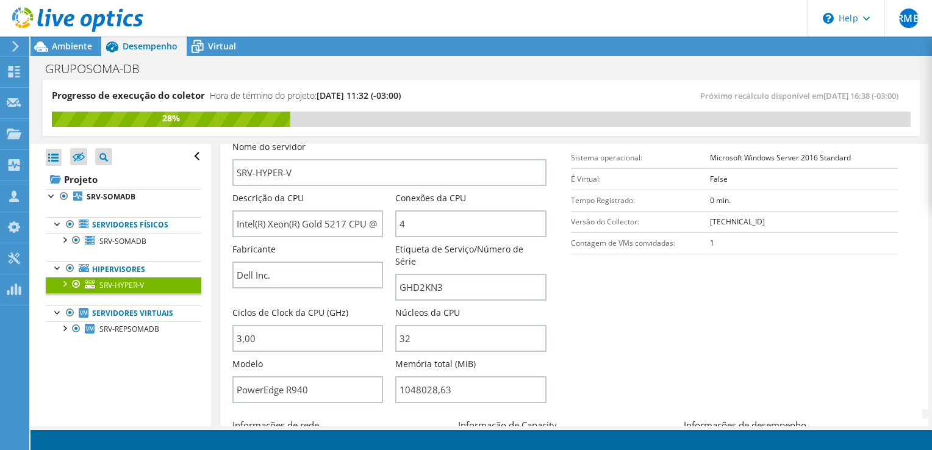
scroll to position [244, 0]
